Goal: Task Accomplishment & Management: Use online tool/utility

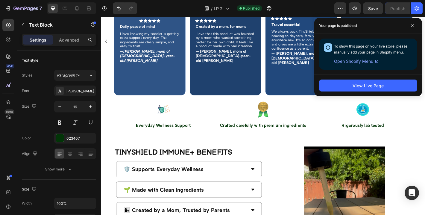
scroll to position [1021, 0]
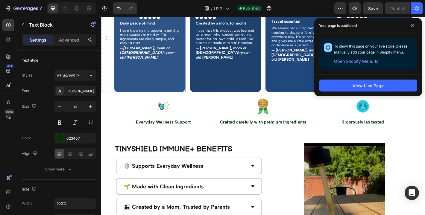
click at [179, 78] on div "Overlay" at bounding box center [154, 41] width 79 height 120
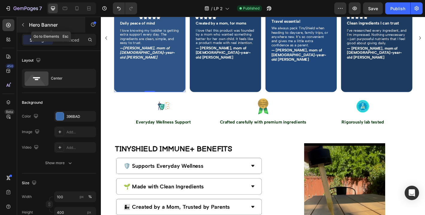
click at [26, 26] on button "button" at bounding box center [23, 25] width 10 height 10
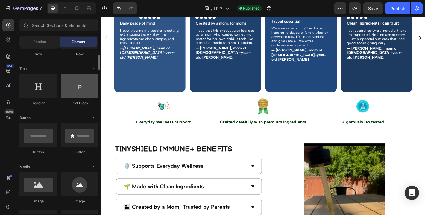
scroll to position [84, 0]
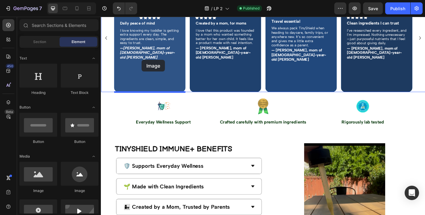
drag, startPoint x: 147, startPoint y: 187, endPoint x: 146, endPoint y: 65, distance: 122.3
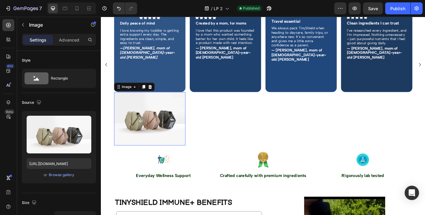
scroll to position [1051, 0]
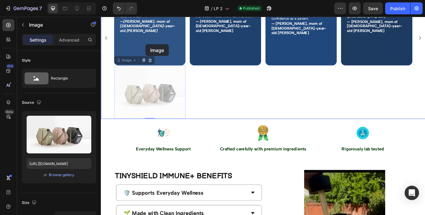
drag, startPoint x: 148, startPoint y: 85, endPoint x: 150, endPoint y: 47, distance: 38.3
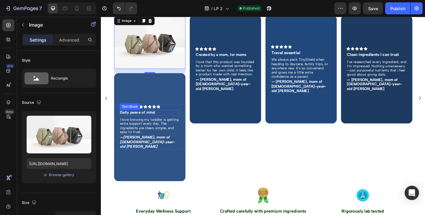
scroll to position [980, 0]
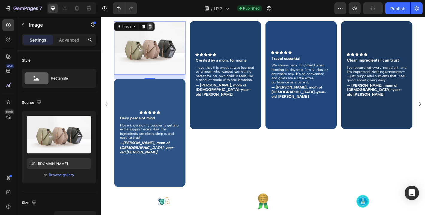
click at [156, 28] on icon at bounding box center [155, 28] width 4 height 4
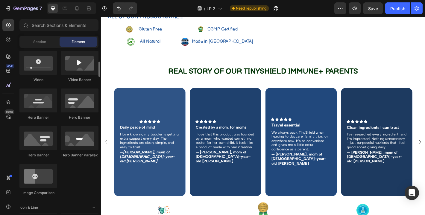
scroll to position [244, 0]
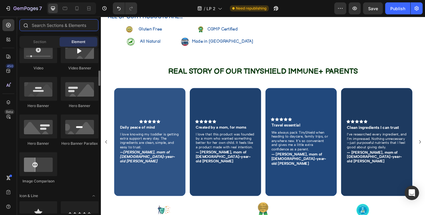
click at [57, 27] on input "text" at bounding box center [58, 25] width 79 height 12
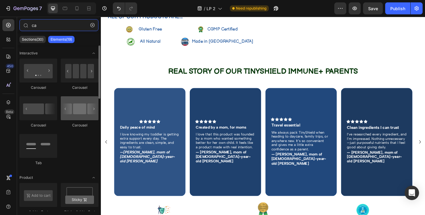
type input "ca"
click at [93, 109] on div at bounding box center [80, 108] width 38 height 24
click at [66, 109] on div at bounding box center [80, 108] width 38 height 24
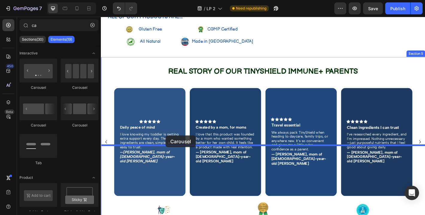
drag, startPoint x: 172, startPoint y: 127, endPoint x: 172, endPoint y: 148, distance: 21.5
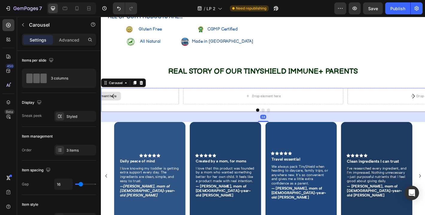
click at [158, 114] on div "Drop element here" at bounding box center [98, 105] width 177 height 18
click at [115, 108] on icon "Carousel Back Arrow" at bounding box center [113, 104] width 7 height 7
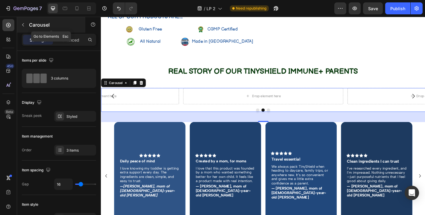
click at [24, 28] on button "button" at bounding box center [23, 25] width 10 height 10
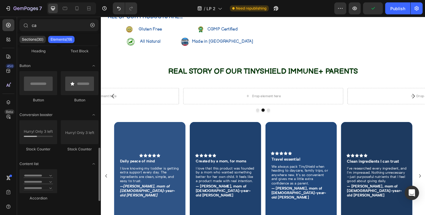
scroll to position [348, 0]
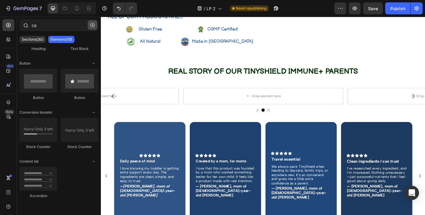
click at [91, 26] on icon "button" at bounding box center [92, 25] width 4 height 4
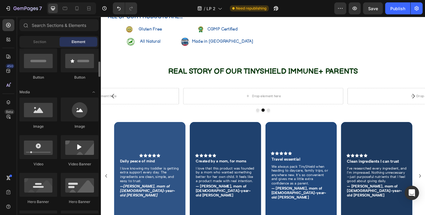
scroll to position [163, 0]
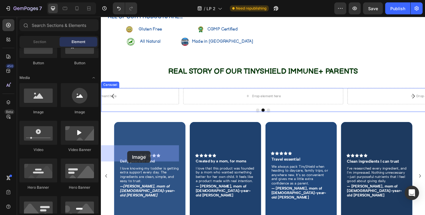
drag, startPoint x: 149, startPoint y: 123, endPoint x: 130, endPoint y: 166, distance: 47.4
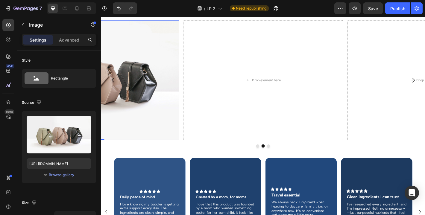
scroll to position [958, 0]
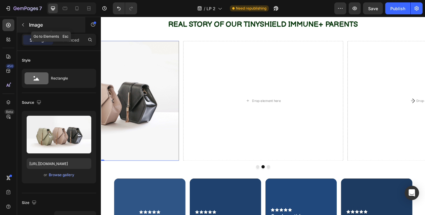
click at [37, 26] on p "Image" at bounding box center [54, 24] width 51 height 7
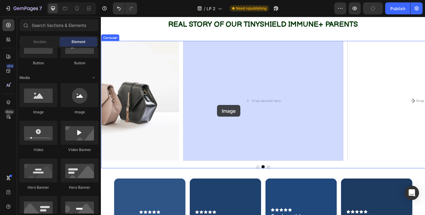
drag, startPoint x: 147, startPoint y: 122, endPoint x: 229, endPoint y: 115, distance: 82.8
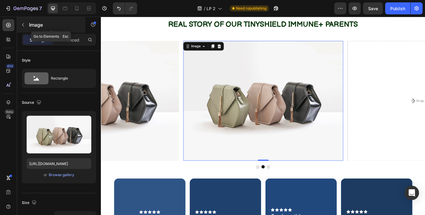
click at [33, 29] on div "Image" at bounding box center [51, 25] width 68 height 16
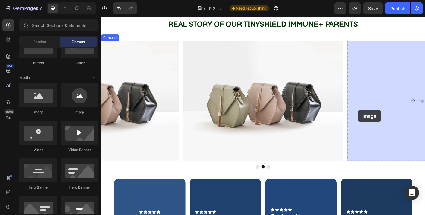
drag, startPoint x: 141, startPoint y: 120, endPoint x: 385, endPoint y: 111, distance: 244.1
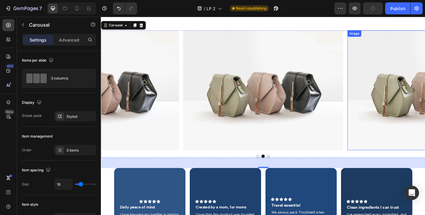
scroll to position [909, 0]
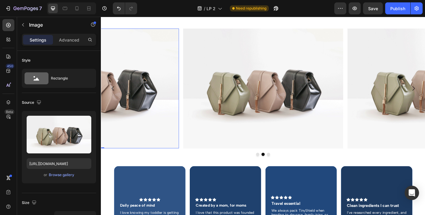
click at [172, 117] on img at bounding box center [98, 96] width 177 height 133
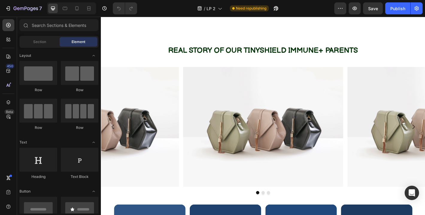
scroll to position [990, 0]
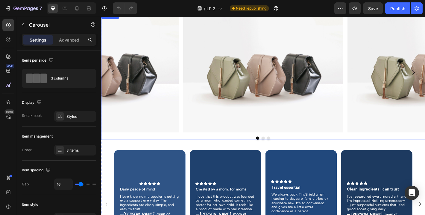
click at [282, 152] on div at bounding box center [280, 151] width 359 height 4
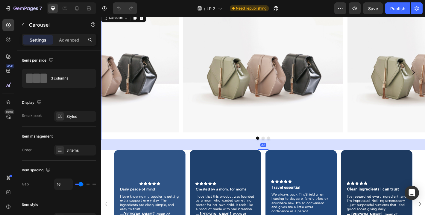
click at [281, 150] on button "Dot" at bounding box center [280, 151] width 4 height 4
click at [285, 150] on button "Dot" at bounding box center [286, 151] width 4 height 4
click at [276, 150] on div at bounding box center [280, 151] width 359 height 4
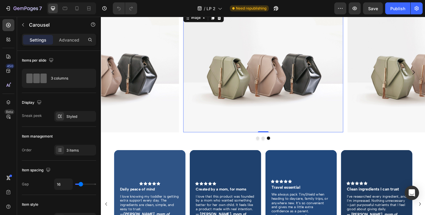
click at [200, 88] on img at bounding box center [280, 78] width 177 height 133
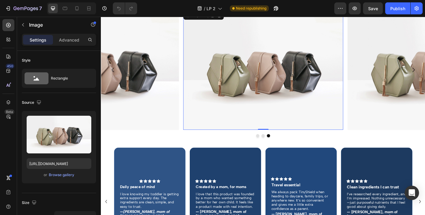
scroll to position [920, 0]
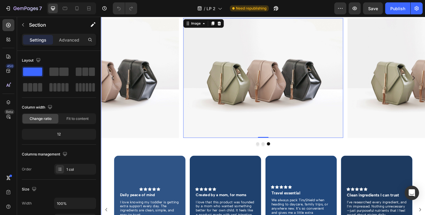
click at [181, 77] on div "REAL STORY OF OUR TINYSHIELD IMMUNE+ PARENTS Text Block Image Image Image 0 [GE…" at bounding box center [280, 160] width 359 height 335
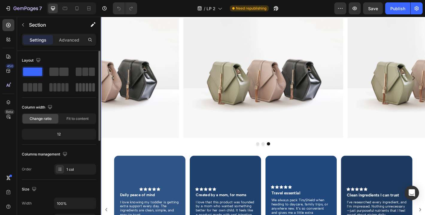
click at [86, 84] on span at bounding box center [87, 87] width 3 height 8
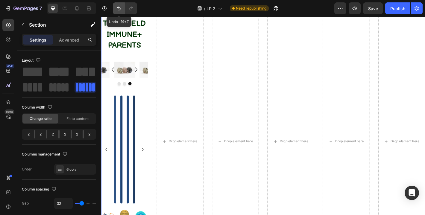
click at [118, 13] on button "Undo/Redo" at bounding box center [119, 8] width 12 height 12
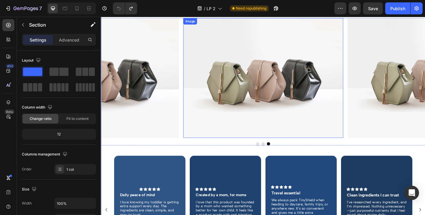
click at [315, 151] on img at bounding box center [280, 84] width 177 height 133
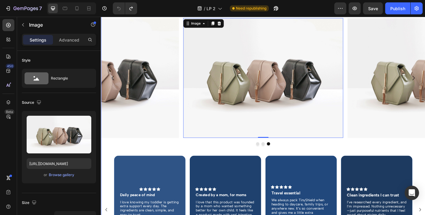
click at [197, 76] on div "REAL STORY OF OUR TINYSHIELD IMMUNE+ PARENTS Text Block Image Image Image 0 [GE…" at bounding box center [280, 160] width 359 height 335
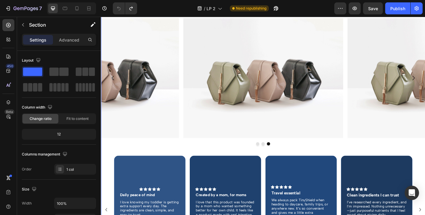
click at [158, 79] on div "REAL STORY OF OUR TINYSHIELD IMMUNE+ PARENTS Text Block Image Image Image [GEOG…" at bounding box center [280, 160] width 359 height 335
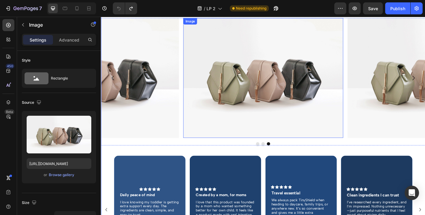
click at [197, 107] on img at bounding box center [280, 84] width 177 height 133
click at [148, 74] on div "REAL STORY OF OUR TINYSHIELD IMMUNE+ PARENTS Text Block Image Image Image 0 [GE…" at bounding box center [280, 160] width 359 height 335
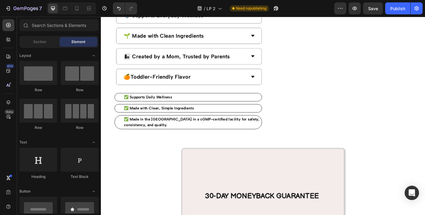
scroll to position [943, 0]
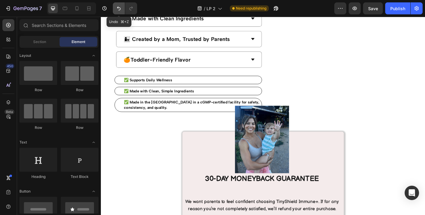
click at [117, 11] on button "Undo/Redo" at bounding box center [119, 8] width 12 height 12
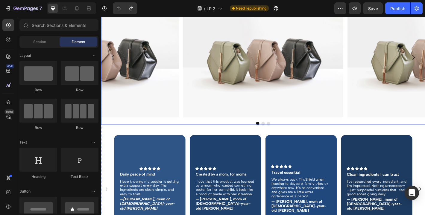
click at [187, 99] on div "Image Image Image" at bounding box center [280, 62] width 359 height 133
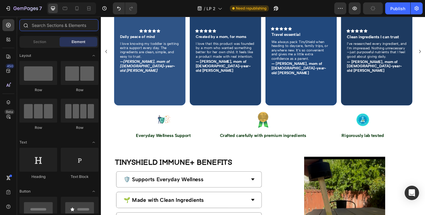
click at [55, 29] on input "text" at bounding box center [58, 25] width 79 height 12
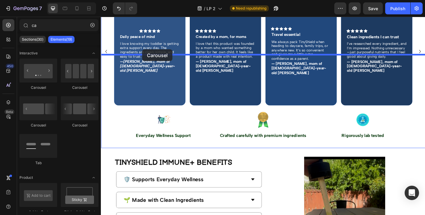
drag, startPoint x: 187, startPoint y: 94, endPoint x: 146, endPoint y: 51, distance: 59.6
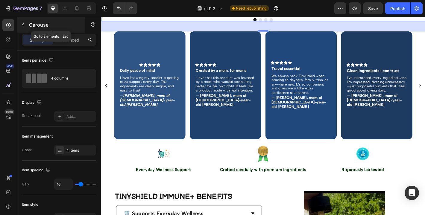
click at [26, 24] on button "button" at bounding box center [23, 25] width 10 height 10
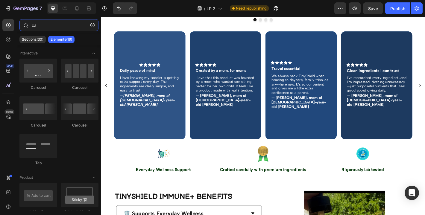
click at [52, 25] on input "ca" at bounding box center [58, 25] width 79 height 12
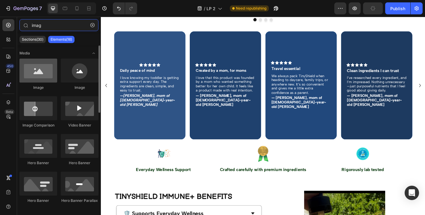
type input "imag"
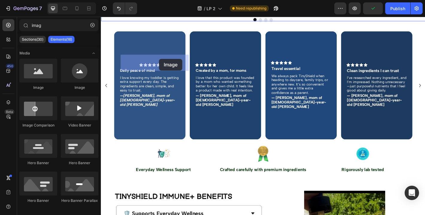
drag, startPoint x: 137, startPoint y: 83, endPoint x: 165, endPoint y: 63, distance: 33.8
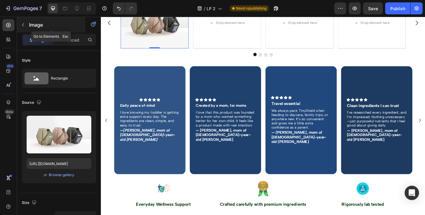
click at [33, 23] on p "Image" at bounding box center [54, 24] width 51 height 7
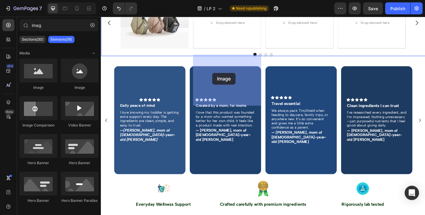
drag, startPoint x: 143, startPoint y: 88, endPoint x: 224, endPoint y: 79, distance: 81.6
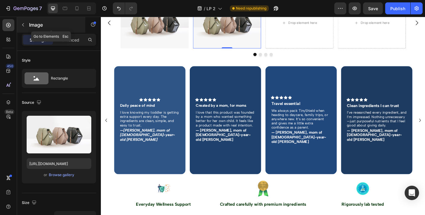
click at [37, 27] on p "Image" at bounding box center [54, 24] width 51 height 7
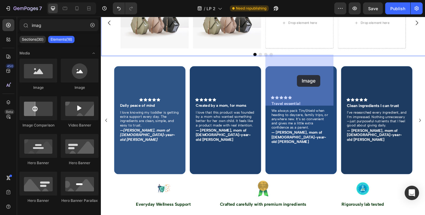
drag, startPoint x: 144, startPoint y: 86, endPoint x: 317, endPoint y: 81, distance: 172.9
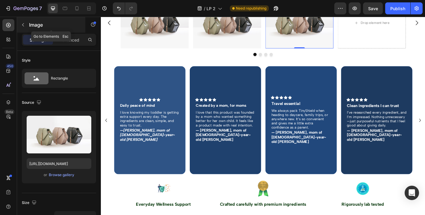
click at [42, 26] on p "Image" at bounding box center [54, 24] width 51 height 7
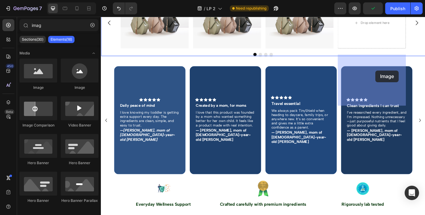
drag, startPoint x: 149, startPoint y: 82, endPoint x: 402, endPoint y: 75, distance: 253.3
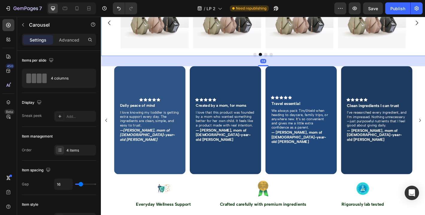
click at [111, 27] on icon "Carousel Back Arrow" at bounding box center [109, 23] width 7 height 7
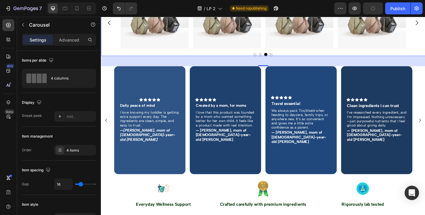
click at [111, 27] on icon "Carousel Back Arrow" at bounding box center [109, 23] width 7 height 7
click at [152, 52] on img at bounding box center [159, 24] width 75 height 57
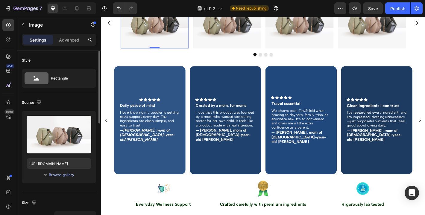
click at [71, 174] on div "Browse gallery" at bounding box center [61, 174] width 25 height 5
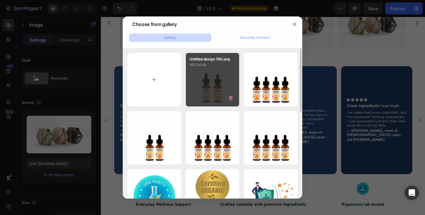
type input "C:\fakepath\Toddler takes it straight from the dropper—lifesaver. 2.jpg"
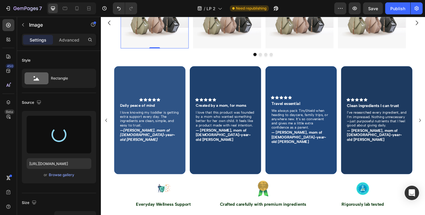
type input "[URL][DOMAIN_NAME]"
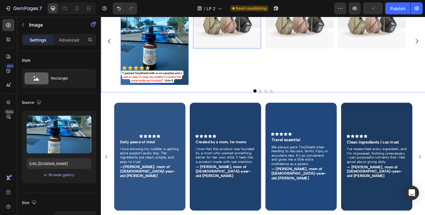
click at [250, 52] on img at bounding box center [239, 24] width 75 height 57
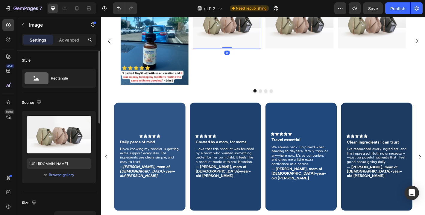
click at [75, 175] on div "or Browse gallery" at bounding box center [59, 174] width 65 height 7
click at [67, 175] on div "Browse gallery" at bounding box center [61, 174] width 25 height 5
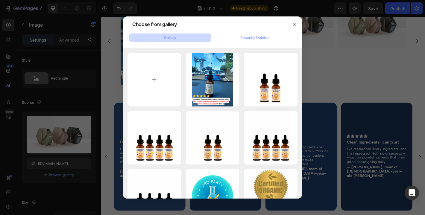
click at [424, 59] on div at bounding box center [212, 107] width 425 height 215
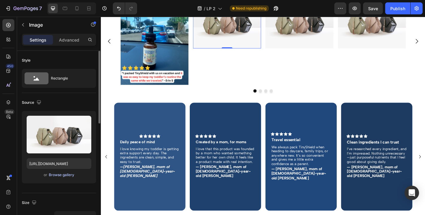
click at [72, 175] on div "Browse gallery" at bounding box center [61, 174] width 25 height 5
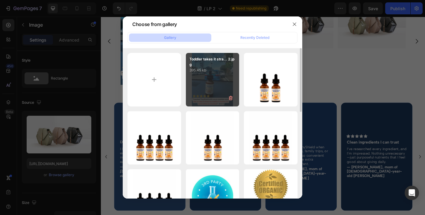
type input "C:\fakepath\Toddler takes it straight from the dropper—lifesaver. 2.png.jpg"
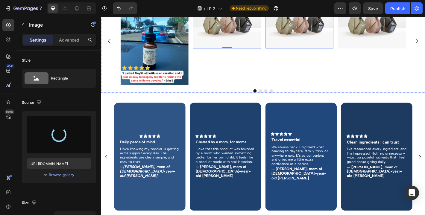
type input "[URL][DOMAIN_NAME]"
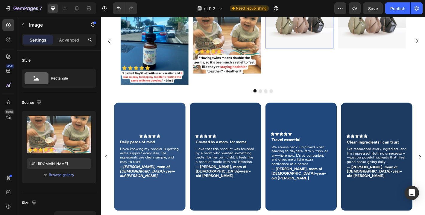
click at [306, 52] on img at bounding box center [320, 24] width 75 height 57
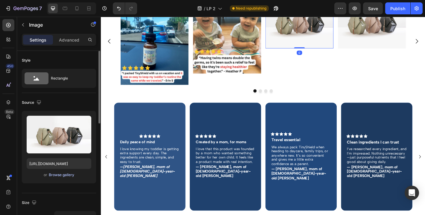
click at [68, 175] on div "Browse gallery" at bounding box center [61, 174] width 25 height 5
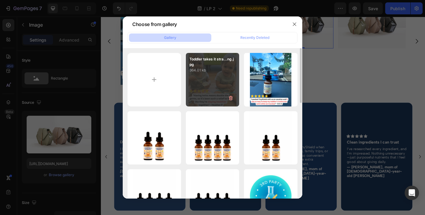
type input "C:\fakepath\Toddler takes it straight from the dropper—lifesaver..PNG"
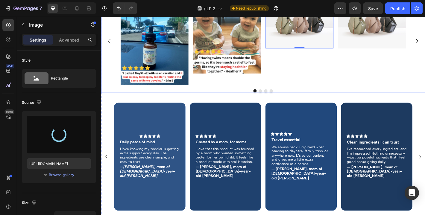
type input "[URL][DOMAIN_NAME]"
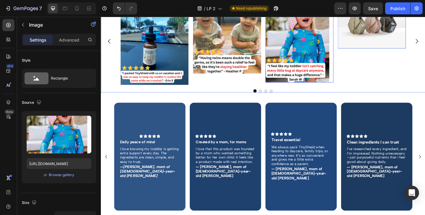
click at [379, 52] on img at bounding box center [400, 24] width 75 height 57
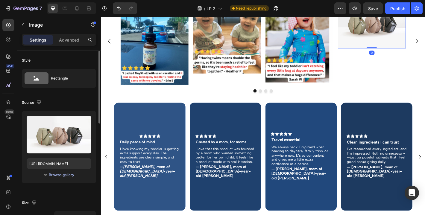
click at [72, 176] on div "Browse gallery" at bounding box center [61, 174] width 25 height 5
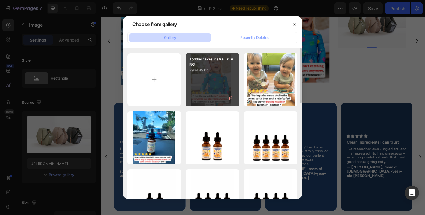
type input "C:\fakepath\Toddler takes it straight from the dropper—lifesaver. 3.jpg"
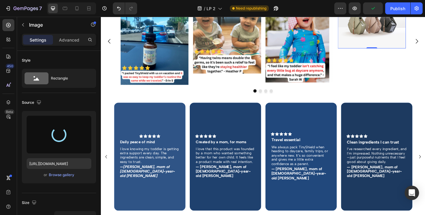
type input "[URL][DOMAIN_NAME]"
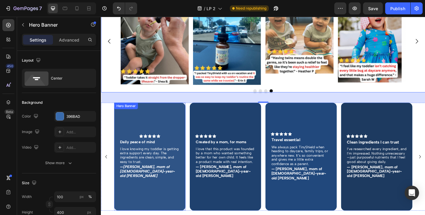
click at [192, 182] on div "Overlay" at bounding box center [154, 172] width 79 height 120
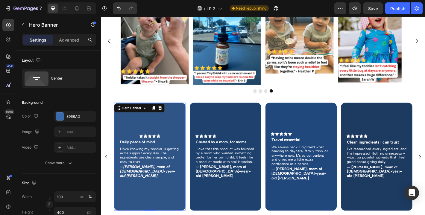
click at [140, 205] on div "Overlay" at bounding box center [154, 172] width 79 height 120
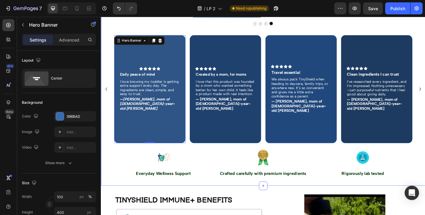
scroll to position [1064, 0]
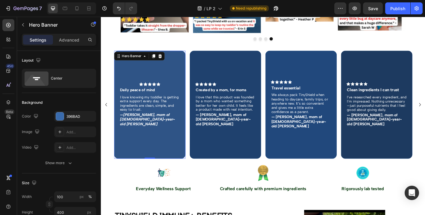
click at [178, 142] on div "Overlay" at bounding box center [154, 114] width 79 height 120
click at [156, 125] on div "— [PERSON_NAME], mom of [DEMOGRAPHIC_DATA]-year-old [PERSON_NAME]" at bounding box center [154, 131] width 67 height 16
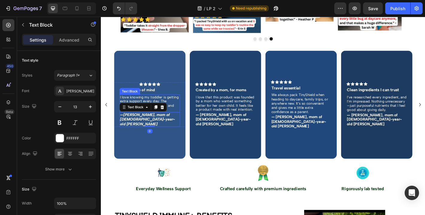
click at [155, 106] on p "I love knowing my toddler is getting extra support every day. The ingredients a…" at bounding box center [155, 112] width 66 height 19
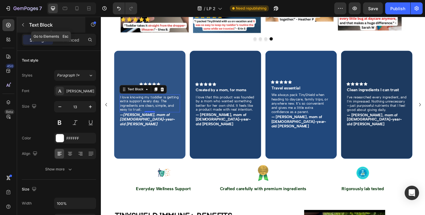
click at [24, 25] on icon "button" at bounding box center [23, 24] width 5 height 5
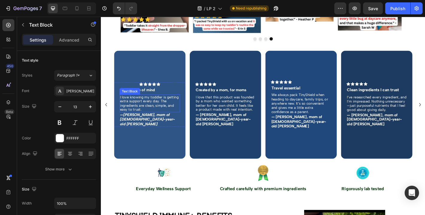
click at [152, 119] on p "I love knowing my toddler is getting extra support every day. The ingredients a…" at bounding box center [155, 112] width 66 height 19
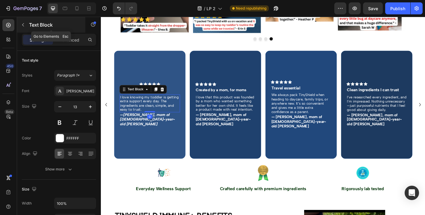
click at [25, 25] on icon "button" at bounding box center [23, 24] width 5 height 5
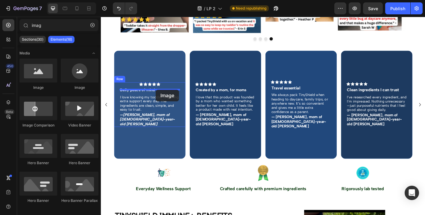
drag, startPoint x: 148, startPoint y: 93, endPoint x: 161, endPoint y: 97, distance: 13.6
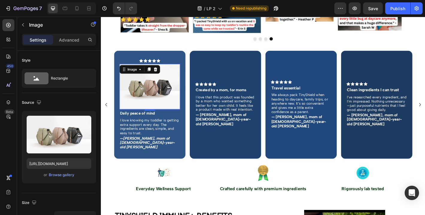
click at [163, 109] on img at bounding box center [154, 94] width 67 height 50
click at [68, 175] on div "Browse gallery" at bounding box center [61, 174] width 25 height 5
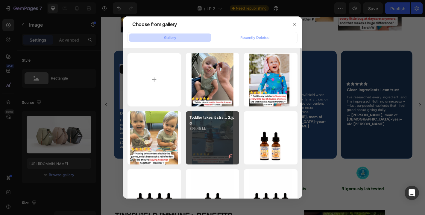
click at [219, 130] on p "395.45 kb" at bounding box center [212, 129] width 46 height 6
type input "[URL][DOMAIN_NAME]"
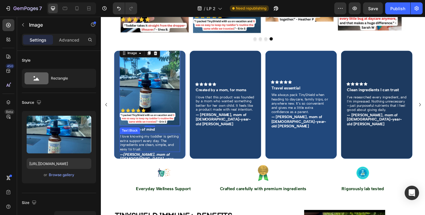
click at [159, 152] on p "I love knowing my toddler is getting extra support every day. The ingredients a…" at bounding box center [155, 156] width 66 height 19
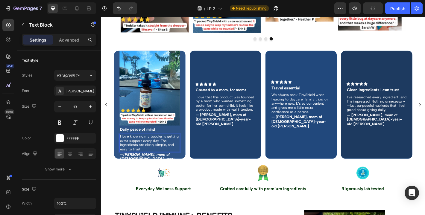
click at [144, 156] on p "I love knowing my toddler is getting extra support every day. The ingredients a…" at bounding box center [155, 156] width 66 height 19
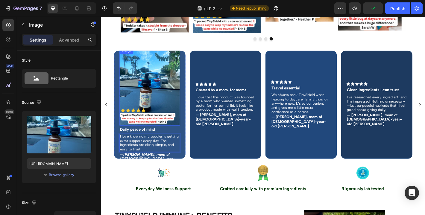
click at [158, 113] on img at bounding box center [154, 94] width 67 height 86
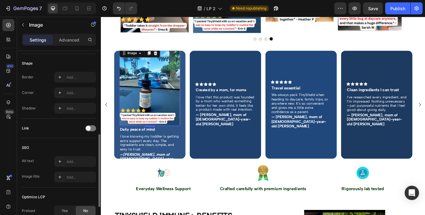
scroll to position [205, 0]
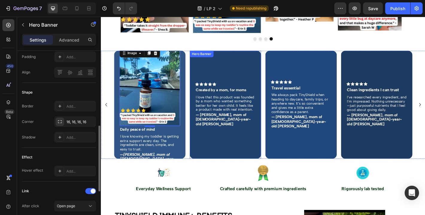
click at [226, 90] on div "Overlay" at bounding box center [238, 114] width 79 height 120
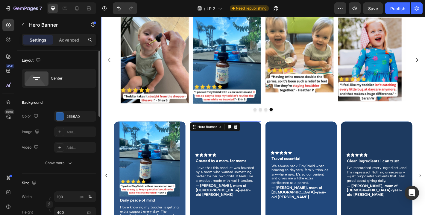
scroll to position [915, 0]
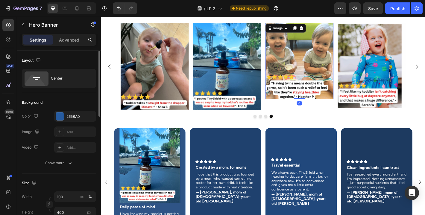
click at [287, 89] on img at bounding box center [320, 66] width 75 height 84
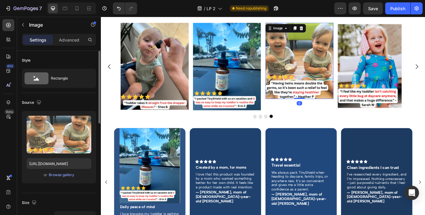
click at [287, 89] on img at bounding box center [320, 66] width 75 height 84
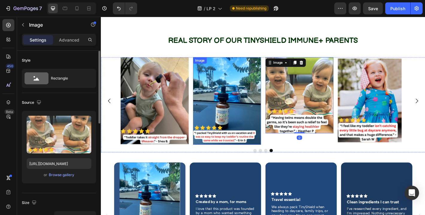
scroll to position [869, 0]
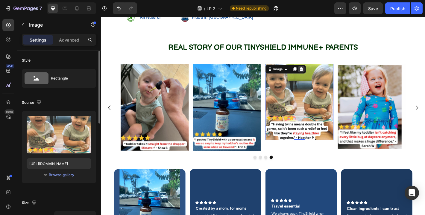
click at [324, 77] on icon at bounding box center [322, 75] width 5 height 5
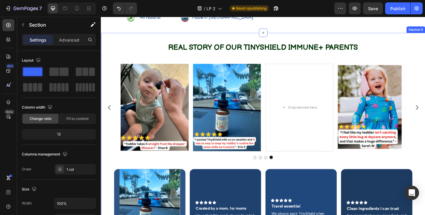
click at [270, 129] on div "REAL STORY OF OUR TINYSHIELD IMMUNE+ PARENTS Text Block Image Drop element here…" at bounding box center [280, 193] width 359 height 299
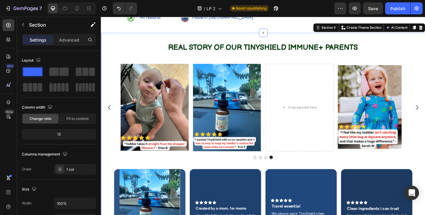
click at [270, 132] on div "REAL STORY OF OUR TINYSHIELD IMMUNE+ PARENTS Text Block Image Drop element here…" at bounding box center [280, 193] width 359 height 299
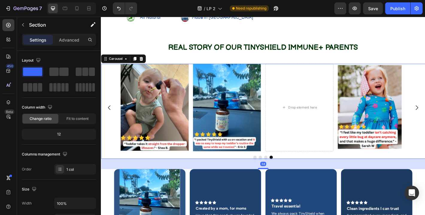
click at [109, 126] on button "Carousel Back Arrow" at bounding box center [110, 117] width 17 height 17
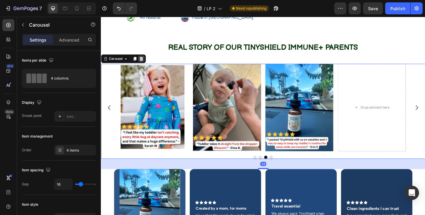
click at [146, 65] on icon at bounding box center [146, 63] width 4 height 4
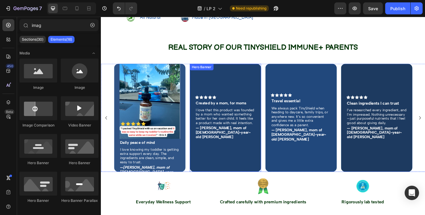
click at [211, 154] on div "Overlay" at bounding box center [238, 129] width 79 height 120
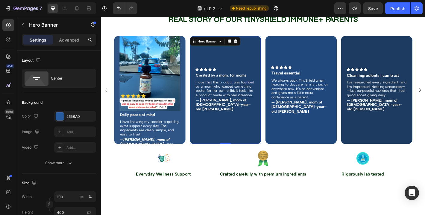
scroll to position [901, 0]
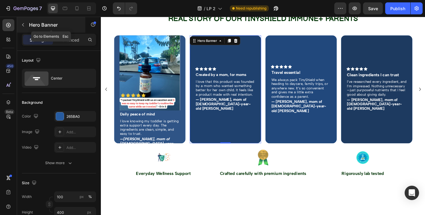
click at [24, 25] on icon "button" at bounding box center [23, 24] width 5 height 5
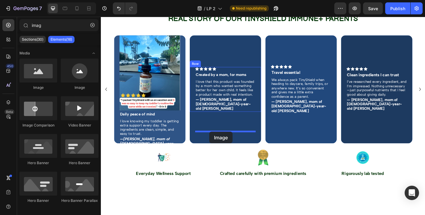
drag, startPoint x: 144, startPoint y: 100, endPoint x: 221, endPoint y: 144, distance: 88.1
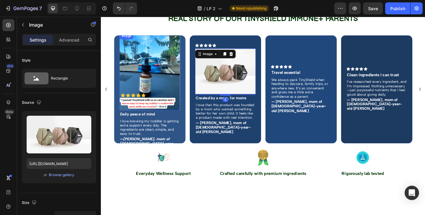
click at [152, 117] on img at bounding box center [154, 77] width 67 height 86
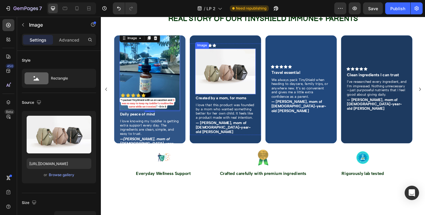
click at [229, 102] on div "Image" at bounding box center [238, 77] width 67 height 50
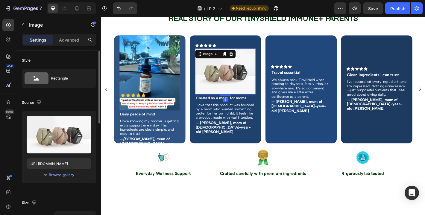
click at [77, 172] on div "or Browse gallery" at bounding box center [59, 174] width 65 height 7
click at [74, 173] on div "Browse gallery" at bounding box center [61, 174] width 25 height 5
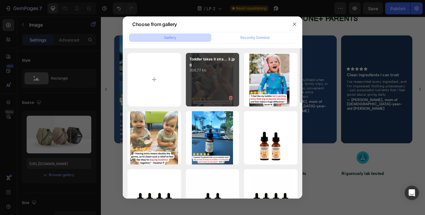
click at [223, 87] on div "Toddler takes it stra... 3.jpg 306.77 kb" at bounding box center [213, 80] width 54 height 54
type input "[URL][DOMAIN_NAME]"
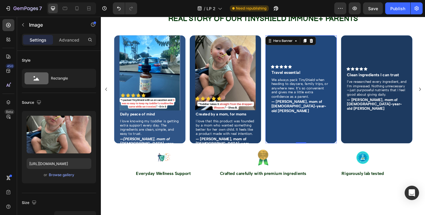
click at [322, 120] on div "Overlay" at bounding box center [322, 97] width 79 height 120
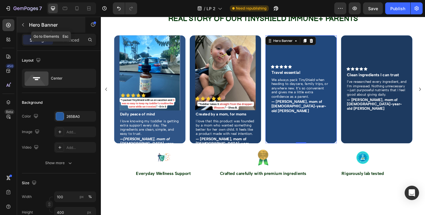
click at [24, 26] on icon "button" at bounding box center [23, 24] width 5 height 5
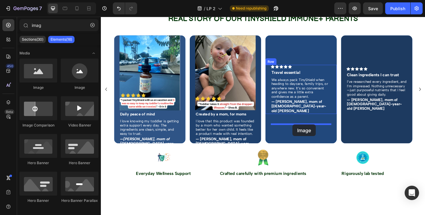
drag, startPoint x: 146, startPoint y: 94, endPoint x: 313, endPoint y: 136, distance: 172.3
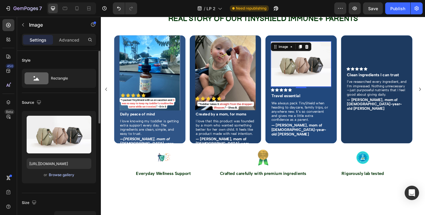
click at [65, 177] on div "Browse gallery" at bounding box center [61, 174] width 25 height 5
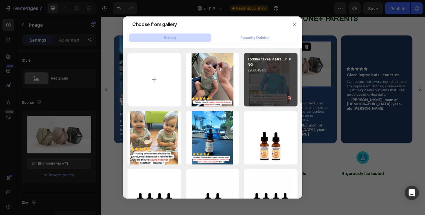
click at [266, 94] on div "Toddler takes it stra...r..PNG 2969.49 kb" at bounding box center [271, 80] width 54 height 54
type input "[URL][DOMAIN_NAME]"
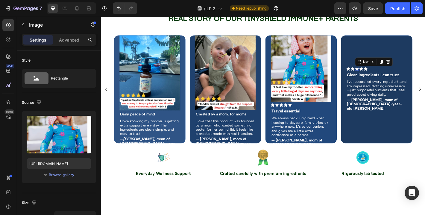
click at [384, 77] on icon at bounding box center [384, 74] width 4 height 4
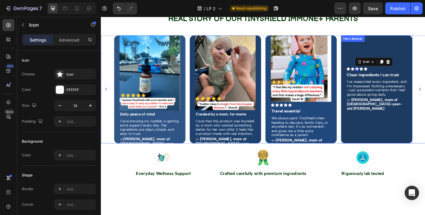
click at [398, 115] on div "Overlay" at bounding box center [405, 97] width 79 height 120
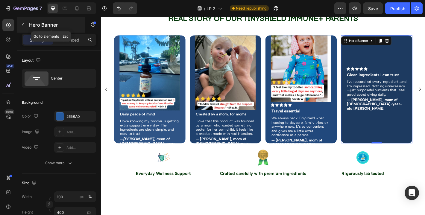
click at [24, 22] on icon "button" at bounding box center [23, 24] width 5 height 5
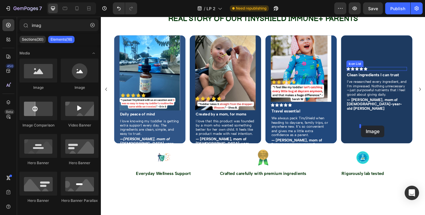
drag, startPoint x: 145, startPoint y: 99, endPoint x: 389, endPoint y: 137, distance: 246.7
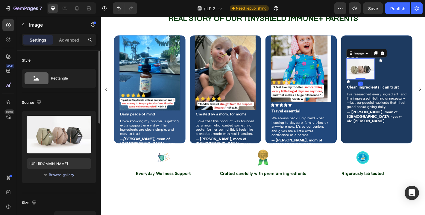
click at [61, 175] on div "Browse gallery" at bounding box center [61, 174] width 25 height 5
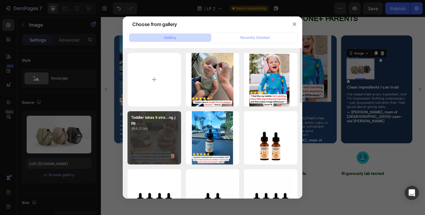
click at [157, 131] on p "364.01 kb" at bounding box center [154, 129] width 46 height 6
type input "[URL][DOMAIN_NAME]"
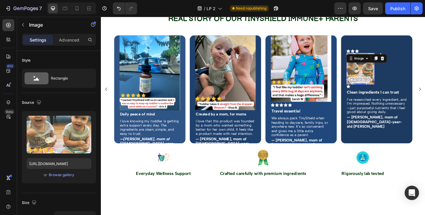
click at [397, 92] on img at bounding box center [387, 74] width 31 height 35
click at [412, 65] on icon at bounding box center [412, 63] width 4 height 4
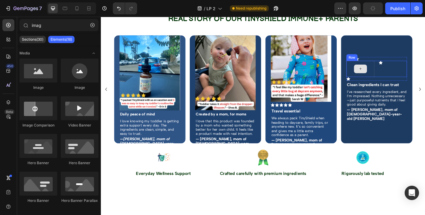
click at [394, 83] on div at bounding box center [387, 74] width 31 height 18
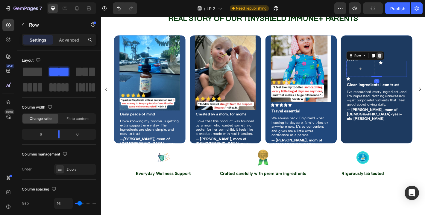
click at [409, 62] on icon at bounding box center [409, 59] width 5 height 5
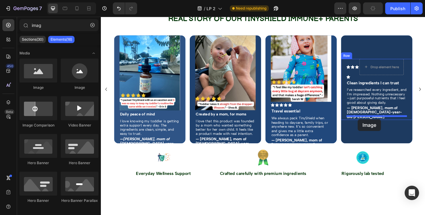
drag, startPoint x: 139, startPoint y: 85, endPoint x: 385, endPoint y: 130, distance: 250.2
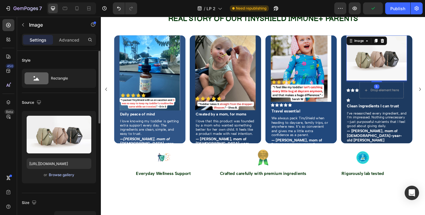
click at [60, 174] on div "Browse gallery" at bounding box center [61, 174] width 25 height 5
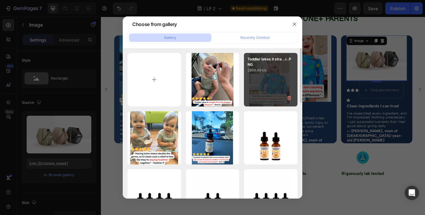
click at [273, 74] on div "Toddler takes it stra...r..PNG 2969.49 kb" at bounding box center [271, 80] width 54 height 54
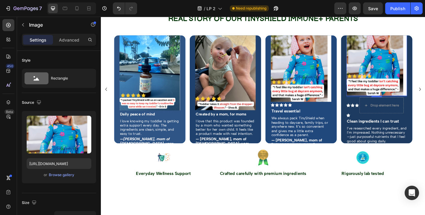
click at [419, 104] on img at bounding box center [405, 63] width 67 height 84
click at [65, 172] on button "Browse gallery" at bounding box center [61, 175] width 26 height 6
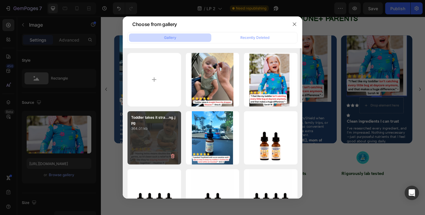
click at [172, 135] on div "Toddler takes it stra...ng.jpg 364.01 kb" at bounding box center [154, 138] width 54 height 54
type input "[URL][DOMAIN_NAME]"
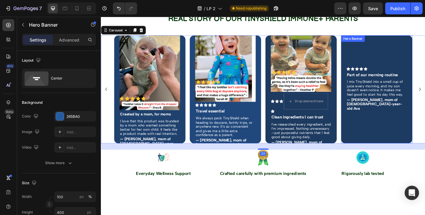
click at [406, 127] on div "Overlay" at bounding box center [405, 97] width 79 height 120
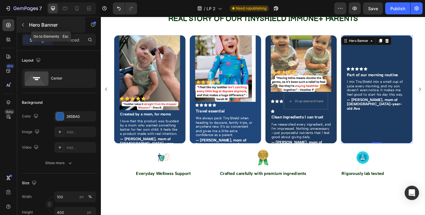
click at [25, 24] on button "button" at bounding box center [23, 25] width 10 height 10
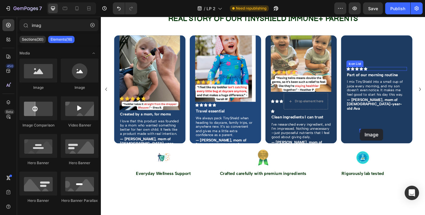
drag, startPoint x: 140, startPoint y: 94, endPoint x: 387, endPoint y: 141, distance: 251.8
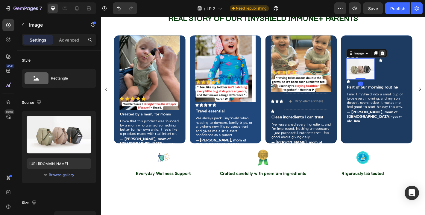
click at [412, 59] on icon at bounding box center [412, 57] width 4 height 4
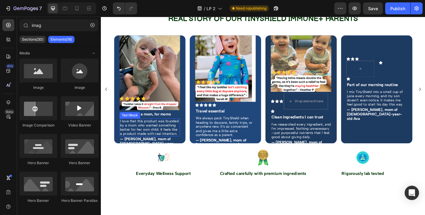
click at [147, 149] on p "I love that this product was founded by a mom who wanted something better for h…" at bounding box center [155, 139] width 66 height 19
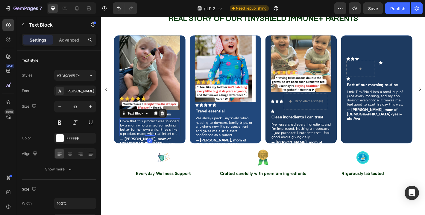
click at [169, 126] on icon at bounding box center [169, 124] width 4 height 4
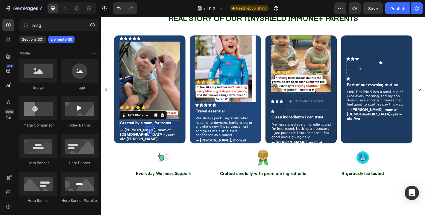
click at [166, 137] on strong "Created by a mom, for moms" at bounding box center [150, 134] width 56 height 5
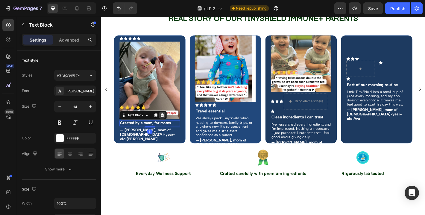
click at [170, 128] on icon at bounding box center [169, 126] width 4 height 4
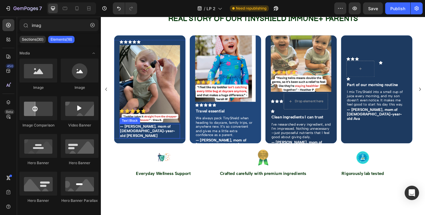
click at [168, 151] on strong "— [PERSON_NAME], mom of [DEMOGRAPHIC_DATA]-year-old [PERSON_NAME]" at bounding box center [152, 143] width 61 height 15
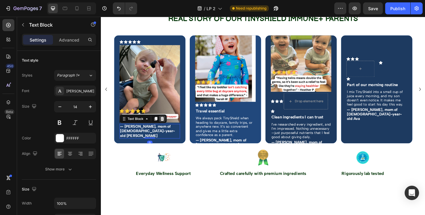
click at [168, 132] on icon at bounding box center [169, 130] width 4 height 4
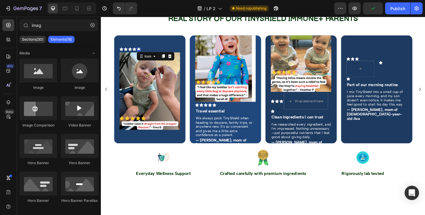
click at [142, 55] on div "Icon 0" at bounding box center [142, 53] width 4 height 4
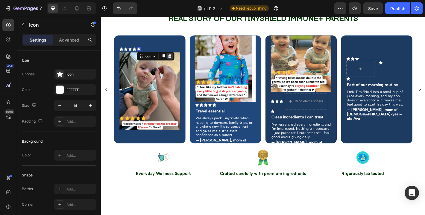
click at [176, 62] on icon at bounding box center [177, 60] width 4 height 4
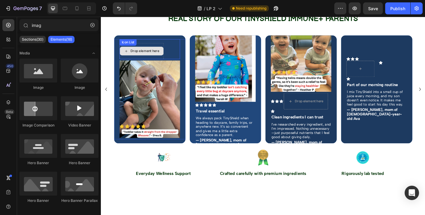
click at [163, 57] on div "Drop element here" at bounding box center [149, 54] width 32 height 5
click at [177, 64] on div "Icon Icon Icon Icon Drop element here" at bounding box center [154, 53] width 67 height 22
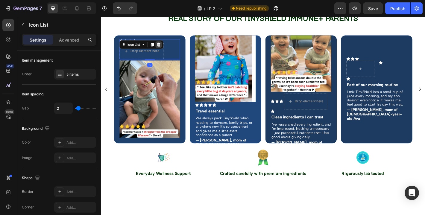
click at [164, 50] on icon at bounding box center [165, 47] width 4 height 4
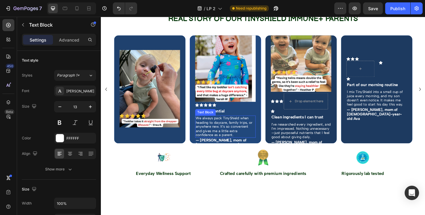
click at [221, 150] on p "We always pack TinyShield when heading to daycare, family trips, or anywhere ne…" at bounding box center [238, 138] width 66 height 23
click at [252, 123] on icon at bounding box center [252, 120] width 4 height 4
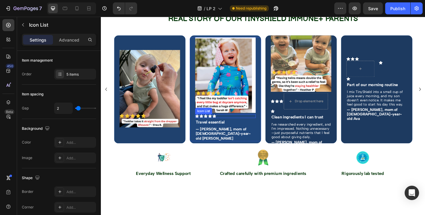
click at [239, 129] on div "Icon Icon Icon Icon Icon" at bounding box center [238, 127] width 67 height 4
click at [249, 121] on icon at bounding box center [248, 119] width 4 height 4
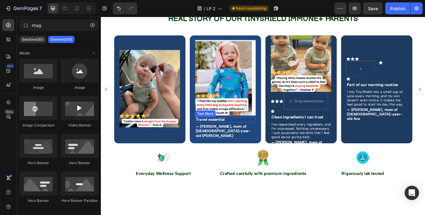
click at [233, 133] on strong "Travel essential" at bounding box center [221, 130] width 32 height 5
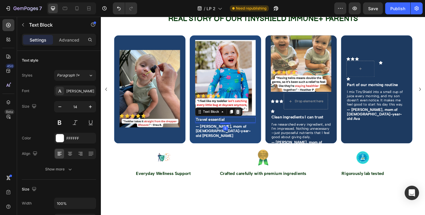
click at [254, 124] on icon at bounding box center [252, 122] width 4 height 4
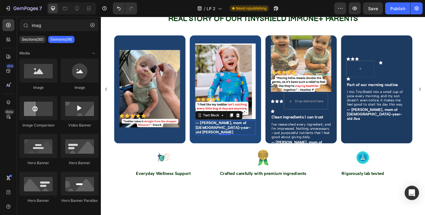
click at [249, 147] on strong "— [PERSON_NAME], mom of [DEMOGRAPHIC_DATA]-year-old [PERSON_NAME]" at bounding box center [235, 139] width 61 height 15
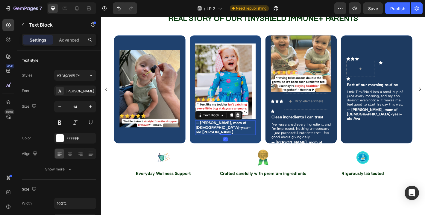
click at [253, 128] on icon at bounding box center [252, 126] width 4 height 4
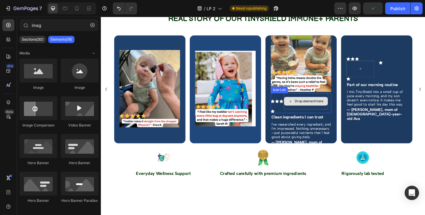
click at [318, 113] on div "Drop element here" at bounding box center [331, 110] width 32 height 5
click at [324, 131] on strong "Clean ingredients I can trust" at bounding box center [318, 127] width 58 height 5
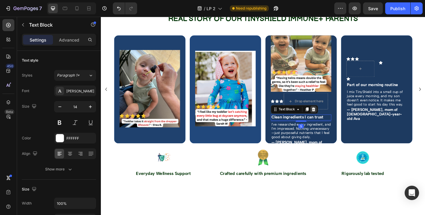
click at [336, 122] on icon at bounding box center [335, 119] width 5 height 5
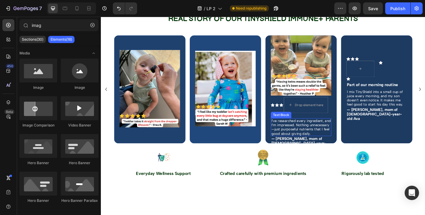
click at [330, 148] on p "I’ve researched every ingredient, and I’m impressed. Nothing unnecessary—just p…" at bounding box center [322, 139] width 66 height 19
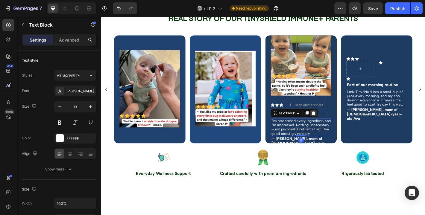
click at [334, 126] on icon at bounding box center [336, 123] width 4 height 4
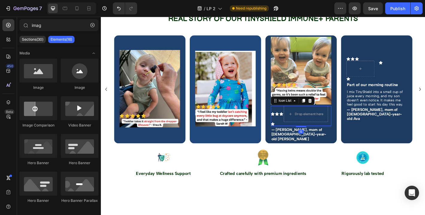
click at [293, 138] on div "Icon Icon Icon Drop element here Icon" at bounding box center [322, 126] width 67 height 22
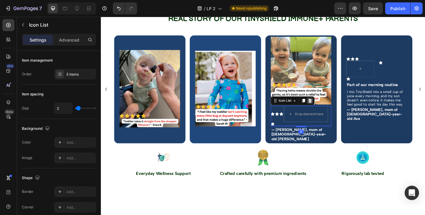
click at [332, 112] on icon at bounding box center [332, 110] width 4 height 4
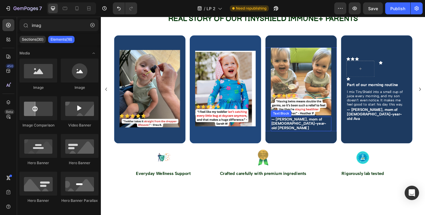
click at [310, 143] on strong "— [PERSON_NAME], mom of [DEMOGRAPHIC_DATA]-year-old [PERSON_NAME]" at bounding box center [319, 135] width 61 height 15
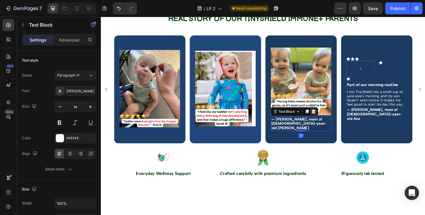
click at [337, 123] on icon at bounding box center [336, 121] width 4 height 4
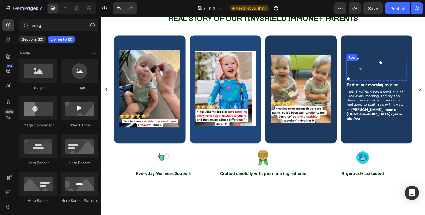
click at [407, 116] on p "I mix TinyShield into a small cup of juice every morning, and my son doesn’t ev…" at bounding box center [406, 106] width 66 height 19
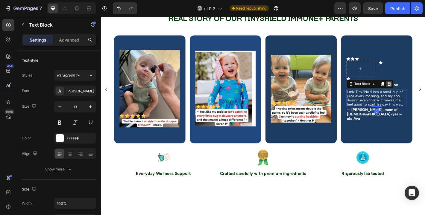
click at [419, 93] on icon at bounding box center [420, 91] width 4 height 4
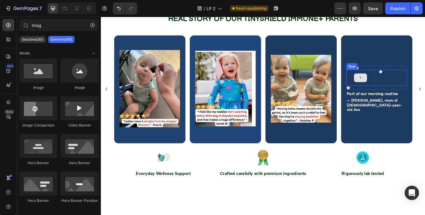
click at [400, 93] on div at bounding box center [387, 84] width 31 height 18
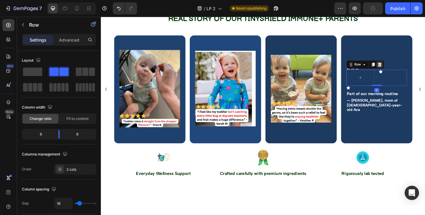
click at [409, 72] on icon at bounding box center [409, 70] width 4 height 4
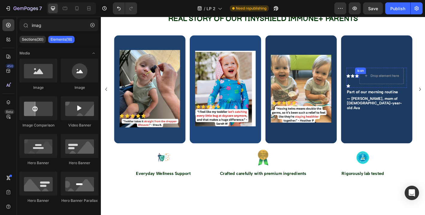
click at [384, 84] on icon at bounding box center [384, 82] width 4 height 4
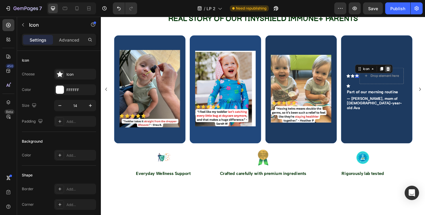
click at [418, 77] on icon at bounding box center [418, 74] width 5 height 5
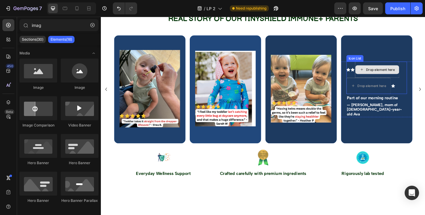
click at [394, 80] on div "Drop element here" at bounding box center [406, 76] width 48 height 10
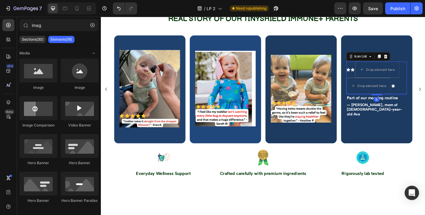
click at [421, 102] on div "Icon Icon Drop element here Drop element here Icon" at bounding box center [405, 84] width 67 height 36
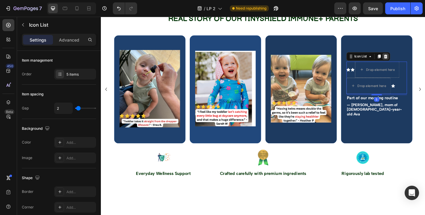
click at [418, 63] on icon at bounding box center [415, 60] width 5 height 5
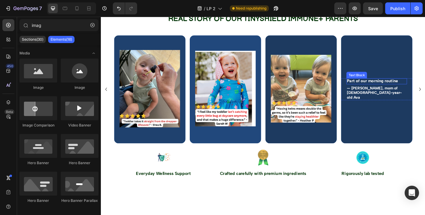
click at [413, 91] on strong "Part of our morning routine" at bounding box center [401, 87] width 56 height 5
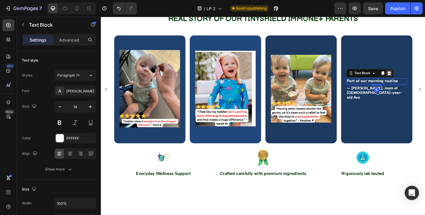
click at [421, 81] on icon at bounding box center [420, 79] width 4 height 4
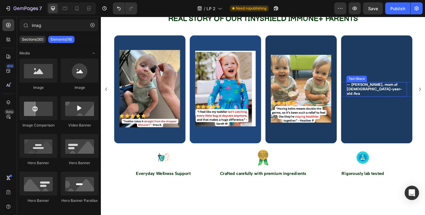
click at [417, 105] on strong "— [PERSON_NAME], mom of [DEMOGRAPHIC_DATA]-year-old Ava" at bounding box center [403, 96] width 61 height 15
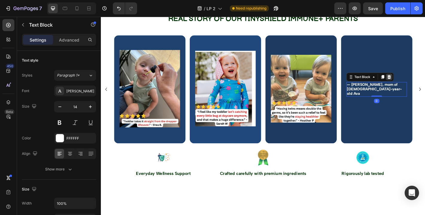
click at [421, 86] on icon at bounding box center [419, 83] width 5 height 5
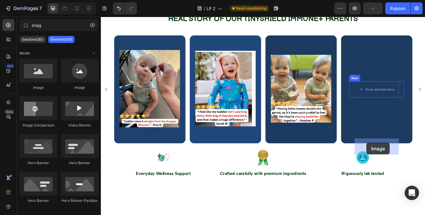
drag, startPoint x: 136, startPoint y: 93, endPoint x: 392, endPoint y: 153, distance: 262.9
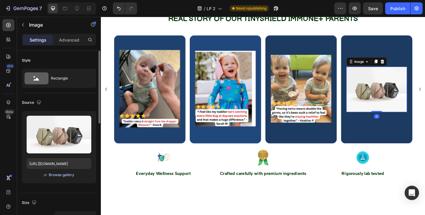
click at [68, 176] on div "Browse gallery" at bounding box center [61, 174] width 25 height 5
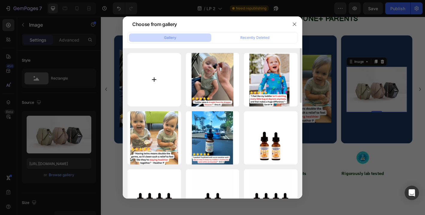
click at [172, 96] on input "file" at bounding box center [154, 80] width 54 height 54
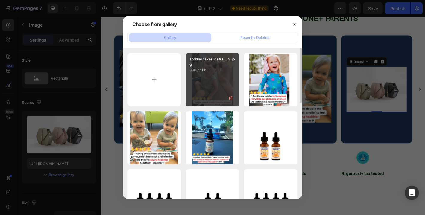
type input "C:\fakepath\Toddler takes it straight from the dropper—lifesaver..png.jpg"
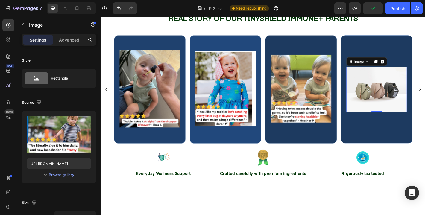
type input "[URL][DOMAIN_NAME]"
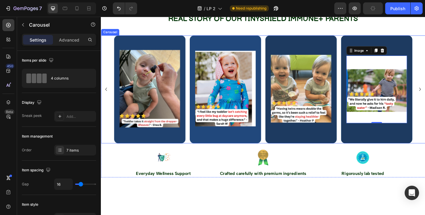
click at [108, 101] on icon "Carousel Back Arrow" at bounding box center [106, 97] width 7 height 7
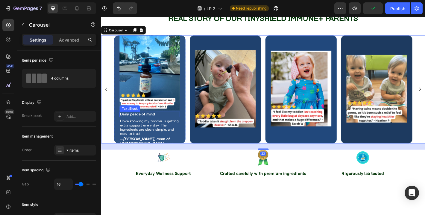
click at [146, 127] on strong "Daily peace of mind" at bounding box center [141, 124] width 39 height 5
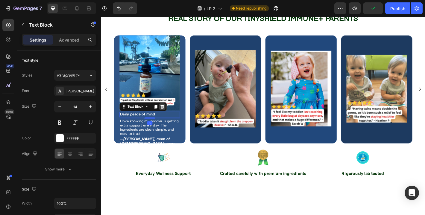
click at [169, 118] on icon at bounding box center [169, 116] width 4 height 4
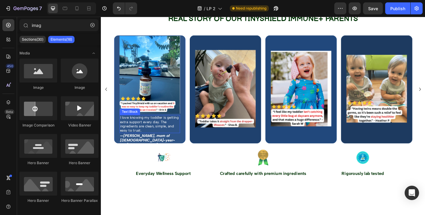
click at [160, 145] on p "I love knowing my toddler is getting extra support every day. The ingredients a…" at bounding box center [155, 135] width 66 height 19
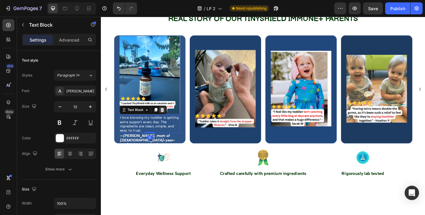
click at [170, 122] on icon at bounding box center [168, 119] width 5 height 5
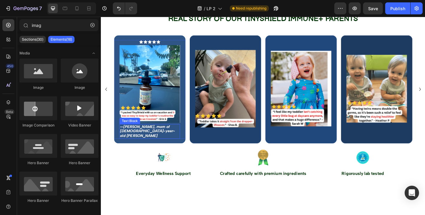
click at [162, 151] on strong "[PERSON_NAME], mom of [DEMOGRAPHIC_DATA]-year-old [PERSON_NAME]" at bounding box center [152, 143] width 61 height 15
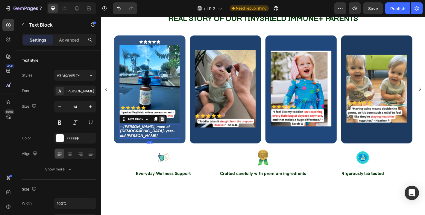
click at [167, 132] on icon at bounding box center [169, 130] width 4 height 4
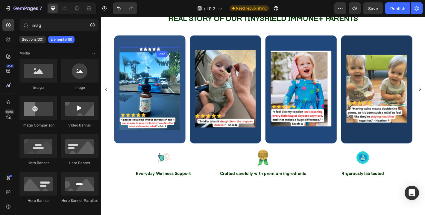
click at [164, 55] on div "Icon" at bounding box center [164, 53] width 4 height 4
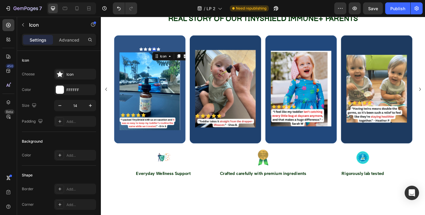
click at [160, 55] on icon at bounding box center [159, 53] width 4 height 4
click at [149, 55] on icon at bounding box center [150, 53] width 4 height 4
click at [138, 55] on div "Icon Icon Icon Icon Icon" at bounding box center [154, 53] width 67 height 4
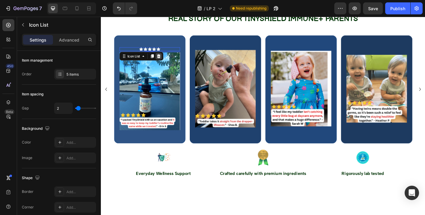
click at [167, 64] on div at bounding box center [164, 60] width 7 height 7
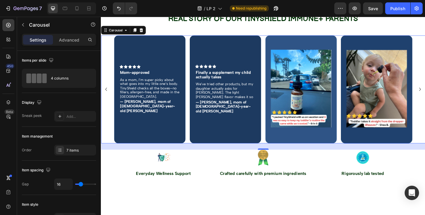
click at [108, 101] on icon "Carousel Back Arrow" at bounding box center [106, 97] width 7 height 7
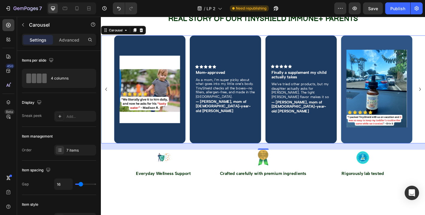
click at [108, 101] on icon "Carousel Back Arrow" at bounding box center [106, 97] width 7 height 7
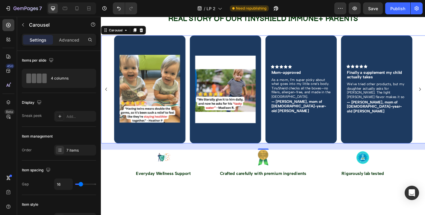
click at [108, 101] on icon "Carousel Back Arrow" at bounding box center [106, 97] width 7 height 7
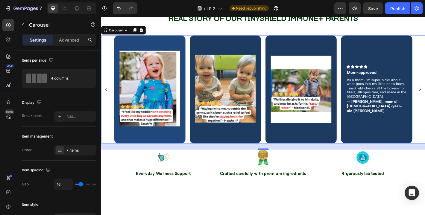
click at [108, 101] on icon "Carousel Back Arrow" at bounding box center [106, 97] width 7 height 7
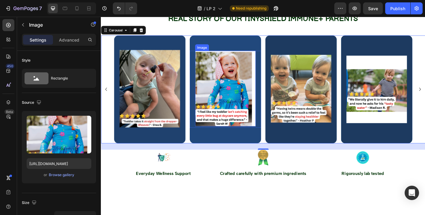
click at [233, 138] on img at bounding box center [238, 96] width 67 height 84
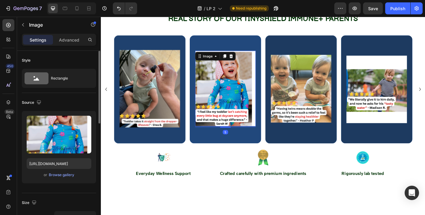
click at [82, 173] on div "or Browse gallery" at bounding box center [59, 174] width 65 height 7
click at [73, 175] on div "Browse gallery" at bounding box center [61, 174] width 25 height 5
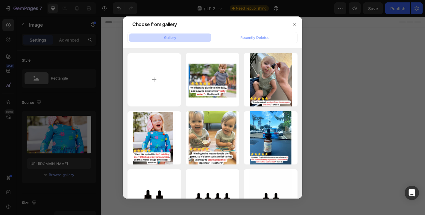
scroll to position [901, 0]
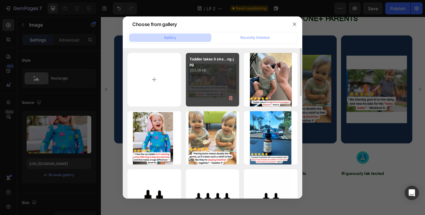
type input "C:\fakepath\Toddler takes it straight from the dropper—lifesaver. 4.jpg"
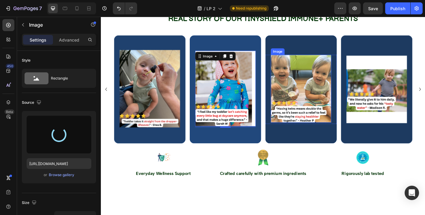
type input "https://cdn.shopify.com/s/files/1/0664/1575/5460/files/gempages_560807745335329…"
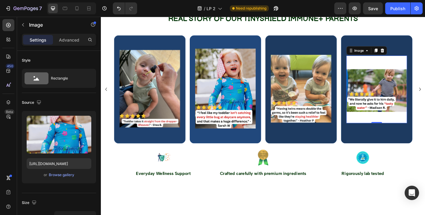
click at [395, 135] on img at bounding box center [405, 97] width 67 height 75
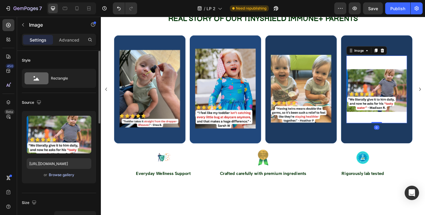
click at [64, 175] on div "Browse gallery" at bounding box center [61, 174] width 25 height 5
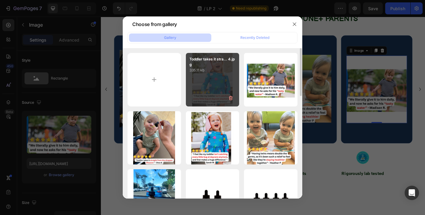
type input "C:\fakepath\Toddler takes it straight from the dropper—lifesaver. 3.png.jpg"
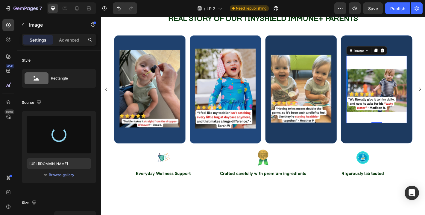
type input "https://cdn.shopify.com/s/files/1/0664/1575/5460/files/gempages_560807745335329…"
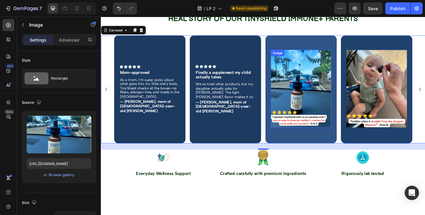
click at [349, 139] on img at bounding box center [322, 96] width 67 height 86
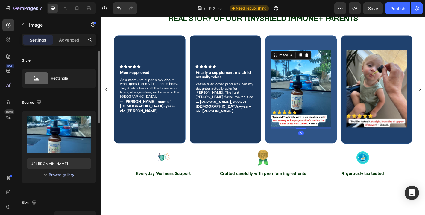
click at [62, 174] on div "Browse gallery" at bounding box center [61, 174] width 25 height 5
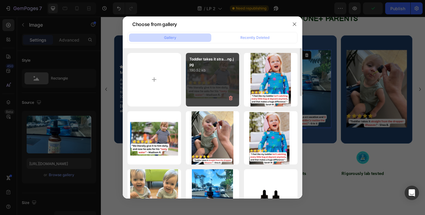
type input "C:\fakepath\Toddler takes it straight from the dropper—lifesaver. 5.jpg"
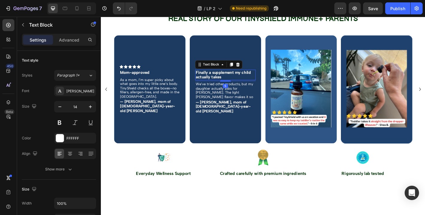
click at [240, 86] on strong "Finally a supplement my child actually takes" at bounding box center [235, 81] width 61 height 11
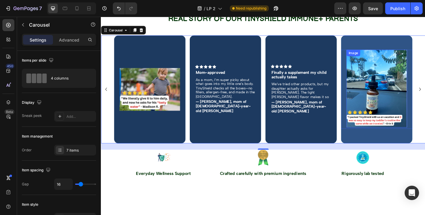
click at [406, 139] on img at bounding box center [405, 96] width 67 height 86
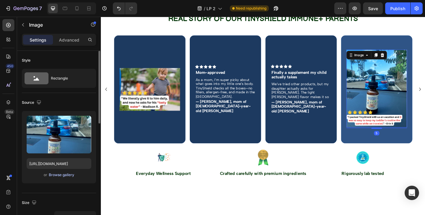
click at [62, 174] on div "Browse gallery" at bounding box center [61, 174] width 25 height 5
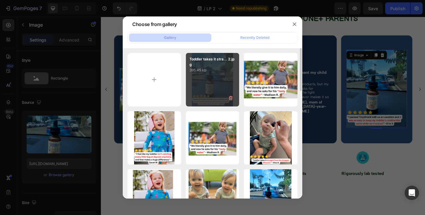
type input "C:\fakepath\Toddler takes it straight from the dropper—lifesaver. 5.jpg"
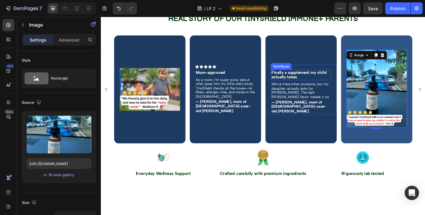
click at [318, 108] on div "We’ve tried other products, but my daughter actually asks for [PERSON_NAME]. Th…" at bounding box center [322, 98] width 67 height 20
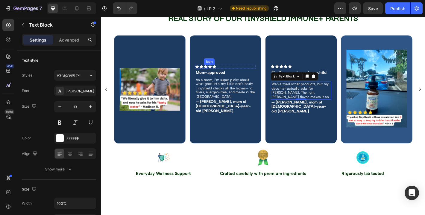
click at [387, 139] on img at bounding box center [405, 96] width 67 height 86
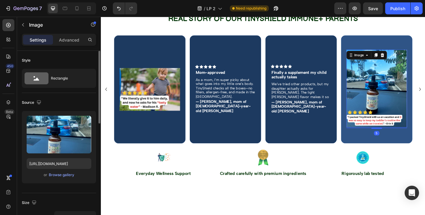
click at [47, 176] on div "or Browse gallery" at bounding box center [59, 174] width 65 height 7
click at [51, 175] on div "Browse gallery" at bounding box center [61, 174] width 25 height 5
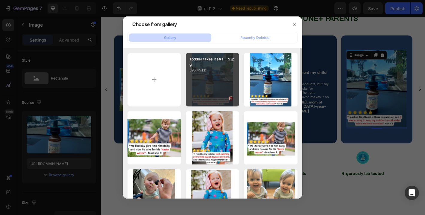
type input "C:\fakepath\Toddler takes it straight from the dropper—lifesaver. 6.jpg"
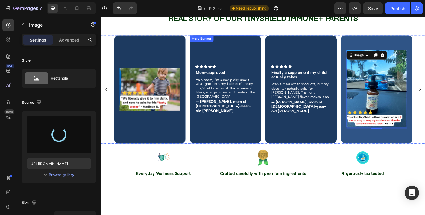
type input "https://cdn.shopify.com/s/files/1/0664/1575/5460/files/gempages_560807745335329…"
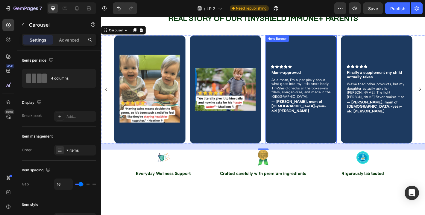
click at [346, 128] on div "Overlay" at bounding box center [322, 97] width 79 height 120
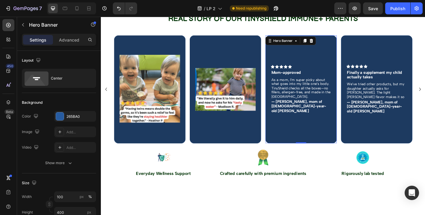
click at [352, 112] on div "Overlay" at bounding box center [322, 97] width 79 height 120
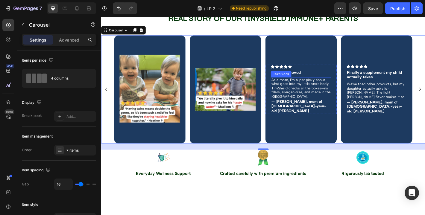
click at [342, 108] on p "As a mom, I’m super picky about what goes into my little one’s body. TinyShield…" at bounding box center [322, 95] width 66 height 23
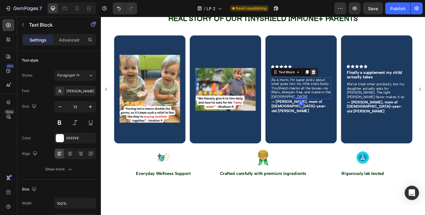
click at [335, 80] on icon at bounding box center [336, 78] width 4 height 4
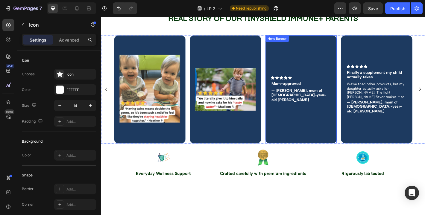
click at [306, 86] on icon at bounding box center [305, 84] width 4 height 4
click at [341, 79] on icon at bounding box center [340, 76] width 4 height 4
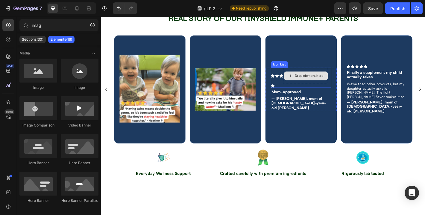
click at [311, 87] on div "Drop element here" at bounding box center [327, 82] width 48 height 10
click at [294, 95] on div "Icon Icon Icon Drop element here Icon" at bounding box center [322, 84] width 67 height 22
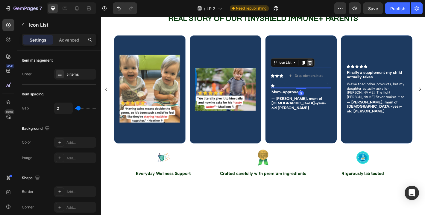
click at [332, 70] on icon at bounding box center [332, 67] width 4 height 4
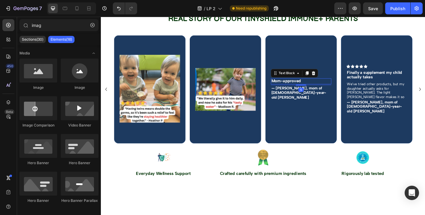
click at [319, 91] on strong "Mom-approved" at bounding box center [305, 87] width 33 height 5
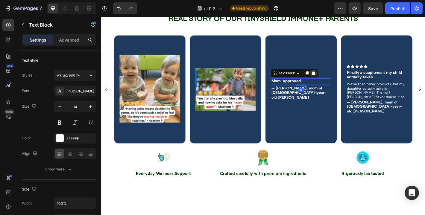
click at [336, 82] on icon at bounding box center [335, 79] width 5 height 5
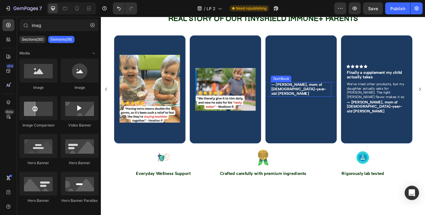
click at [328, 105] on strong "— [PERSON_NAME], mom of [DEMOGRAPHIC_DATA]-year-old [PERSON_NAME]" at bounding box center [319, 96] width 61 height 15
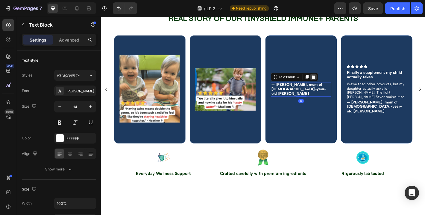
click at [335, 85] on icon at bounding box center [336, 83] width 4 height 4
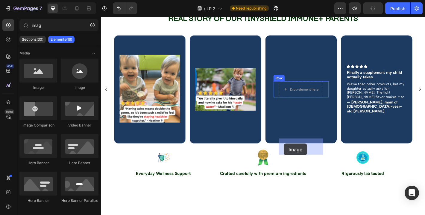
drag, startPoint x: 144, startPoint y: 99, endPoint x: 303, endPoint y: 157, distance: 168.7
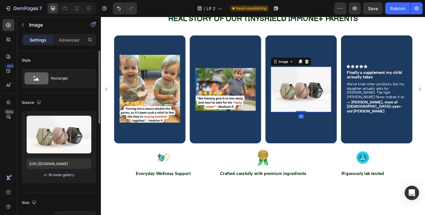
click at [60, 174] on div "Browse gallery" at bounding box center [61, 174] width 25 height 5
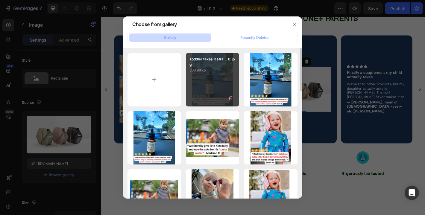
type input "C:\fakepath\Toddler takes it straight from the dropper—lifesaver. 7.jpg"
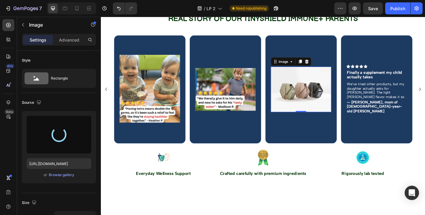
type input "https://cdn.shopify.com/s/files/1/0664/1575/5460/files/gempages_560807745335329…"
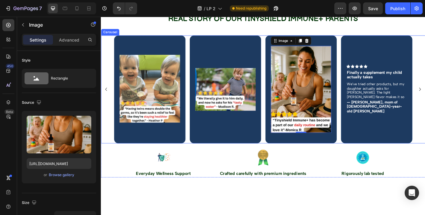
click at [108, 101] on icon "Carousel Back Arrow" at bounding box center [106, 97] width 7 height 7
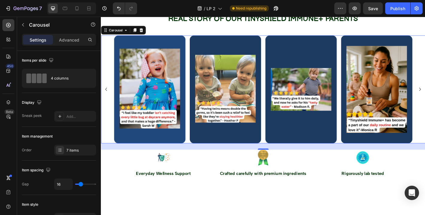
click at [108, 101] on icon "Carousel Back Arrow" at bounding box center [106, 97] width 7 height 7
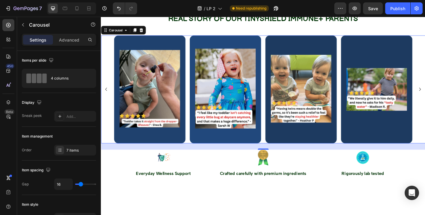
click at [108, 101] on icon "Carousel Back Arrow" at bounding box center [106, 97] width 7 height 7
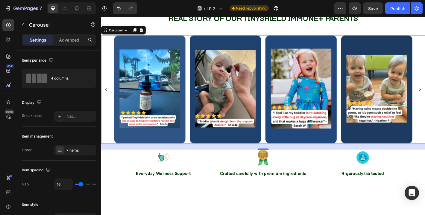
click at [108, 101] on icon "Carousel Back Arrow" at bounding box center [106, 97] width 7 height 7
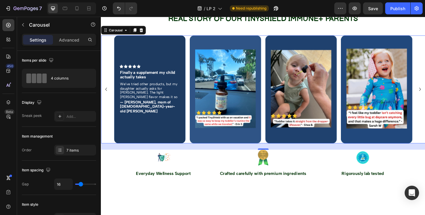
click at [108, 101] on icon "Carousel Back Arrow" at bounding box center [106, 97] width 7 height 7
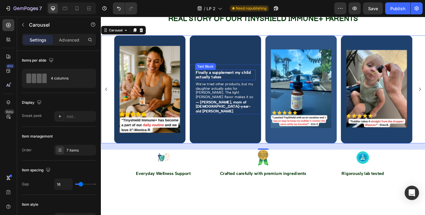
click at [246, 87] on p "Finally a supplement my child actually takes" at bounding box center [238, 81] width 66 height 11
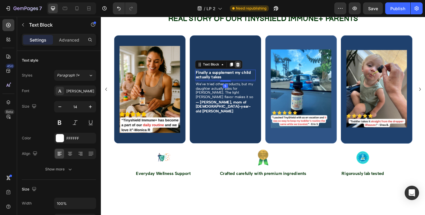
click at [251, 71] on icon at bounding box center [252, 69] width 4 height 4
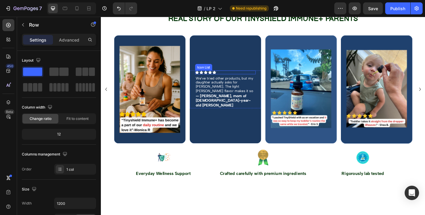
click at [243, 118] on div "Icon Icon Icon Icon Icon Icon List We’ve tried other products, but my daughter …" at bounding box center [238, 97] width 67 height 42
click at [238, 74] on div at bounding box center [235, 70] width 7 height 7
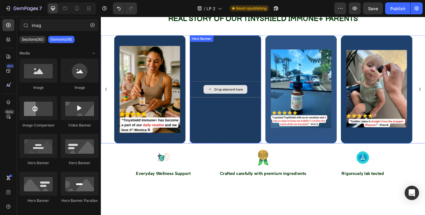
click at [234, 102] on div "Drop element here" at bounding box center [238, 97] width 48 height 10
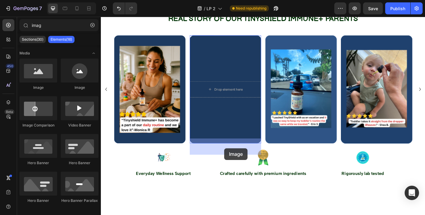
drag, startPoint x: 138, startPoint y: 96, endPoint x: 236, endPoint y: 161, distance: 117.4
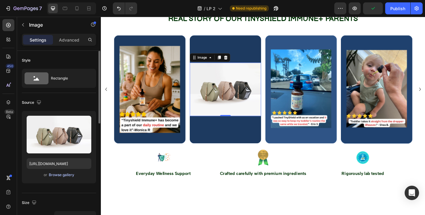
click at [48, 174] on button "Browse gallery" at bounding box center [61, 175] width 26 height 6
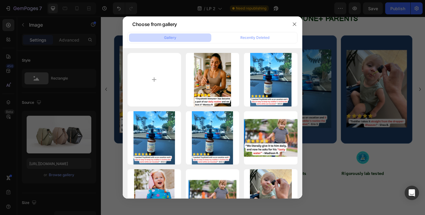
type input "C:\fakepath\Toddler takes it straight from the dropper—lifesaver. 3.png"
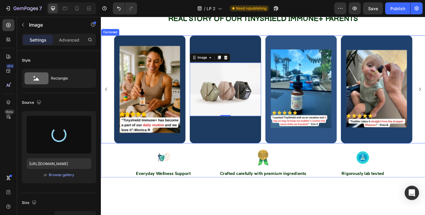
type input "https://cdn.shopify.com/s/files/1/0664/1575/5460/files/gempages_560807745335329…"
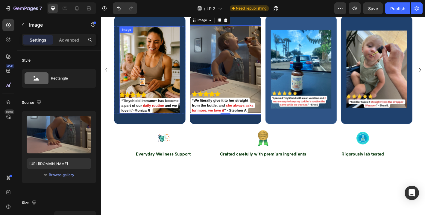
scroll to position [929, 0]
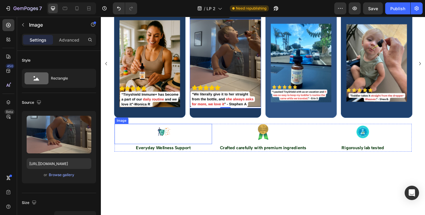
click at [222, 153] on div at bounding box center [170, 144] width 108 height 18
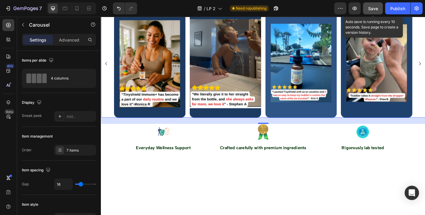
click at [377, 7] on span "Save" at bounding box center [373, 8] width 10 height 5
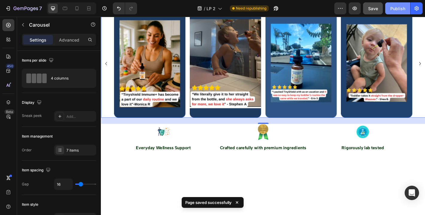
click at [389, 13] on button "Publish" at bounding box center [397, 8] width 25 height 12
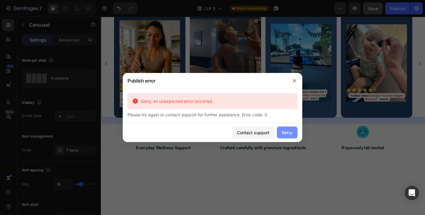
click at [283, 132] on div "Retry" at bounding box center [287, 132] width 10 height 6
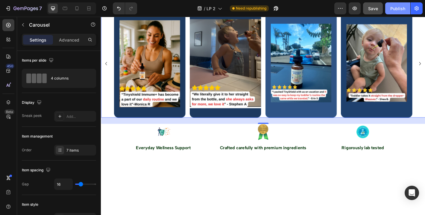
click at [396, 8] on div "Publish" at bounding box center [397, 8] width 15 height 6
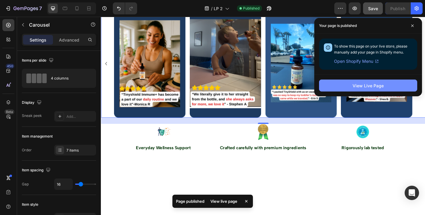
click at [395, 87] on button "View Live Page" at bounding box center [368, 86] width 98 height 12
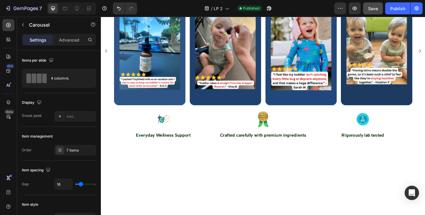
scroll to position [967, 0]
